Goal: Task Accomplishment & Management: Use online tool/utility

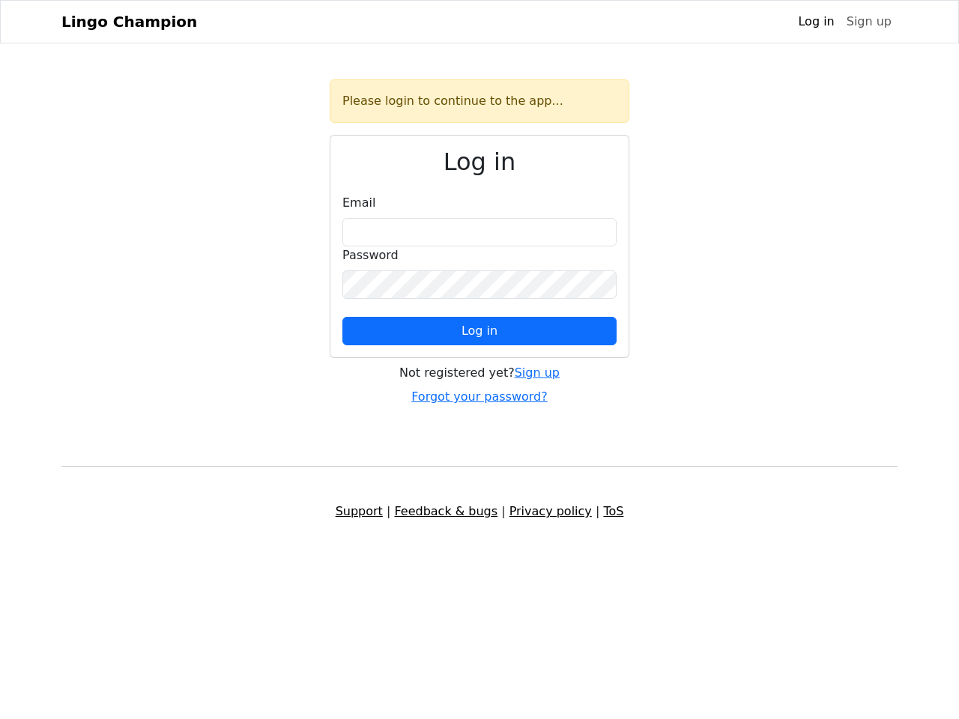
click at [480, 331] on span "Log in" at bounding box center [480, 331] width 36 height 14
